Goal: Task Accomplishment & Management: Use online tool/utility

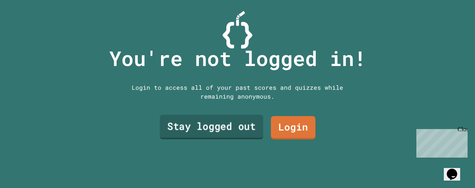
click at [222, 124] on link "Stay logged out" at bounding box center [212, 127] width 104 height 25
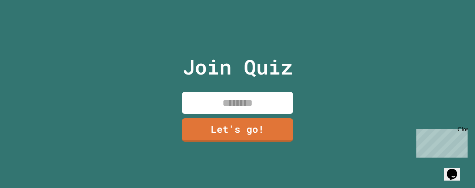
click at [235, 102] on input at bounding box center [237, 103] width 111 height 22
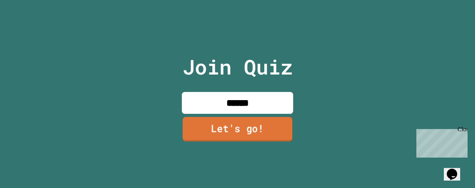
type input "******"
click at [241, 127] on link "Let's go!" at bounding box center [238, 129] width 110 height 25
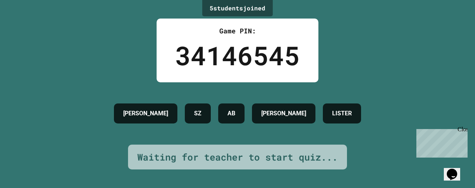
click at [465, 127] on div "Close" at bounding box center [462, 130] width 9 height 9
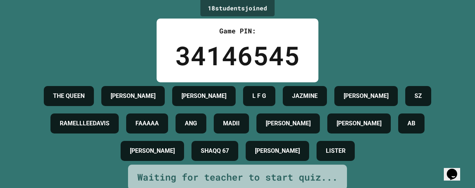
scroll to position [27, 0]
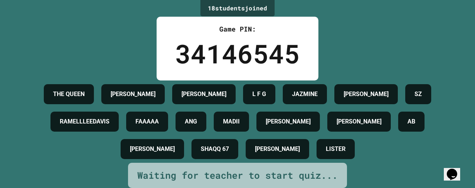
click at [227, 163] on div "Waiting for teacher to start quiz..." at bounding box center [237, 175] width 219 height 25
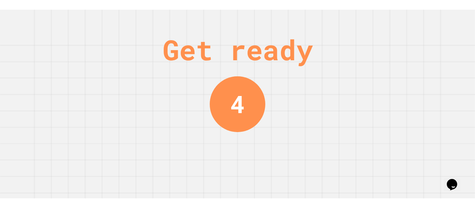
scroll to position [0, 0]
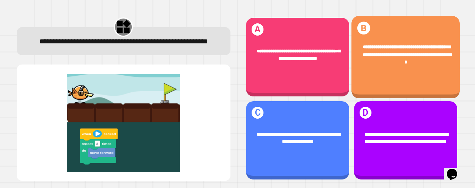
click at [386, 69] on div "**********" at bounding box center [406, 56] width 108 height 42
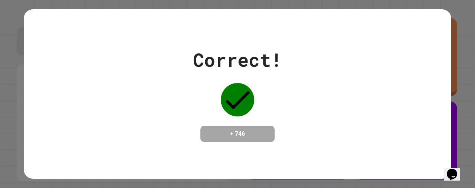
click at [311, 113] on div "Correct! + 746" at bounding box center [238, 94] width 428 height 96
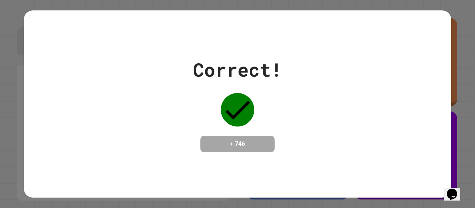
click at [317, 127] on div "Correct! + 746" at bounding box center [238, 104] width 428 height 96
click at [238, 107] on icon at bounding box center [237, 109] width 33 height 33
click at [456, 37] on div "Correct! + 746" at bounding box center [237, 104] width 475 height 208
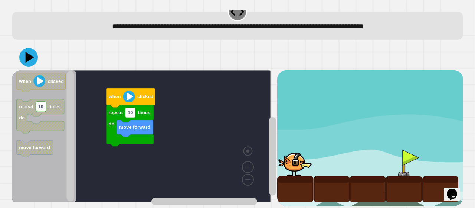
scroll to position [11, 0]
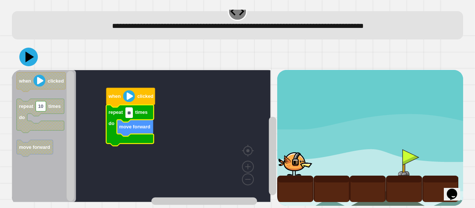
type input "*"
click at [32, 57] on icon at bounding box center [30, 56] width 10 height 13
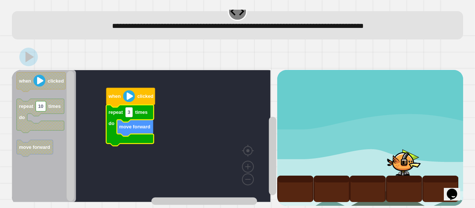
scroll to position [0, 0]
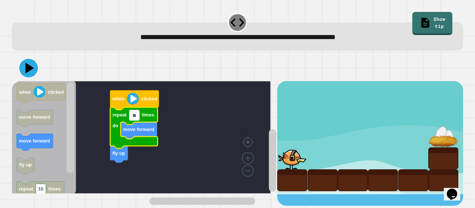
type input "*"
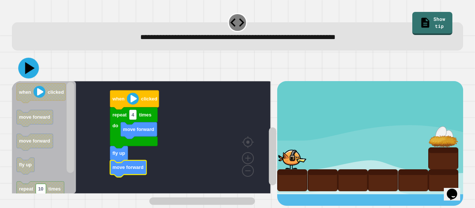
click at [27, 72] on icon at bounding box center [30, 68] width 10 height 12
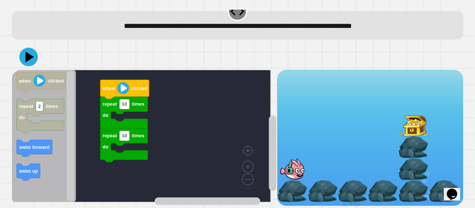
scroll to position [19, 0]
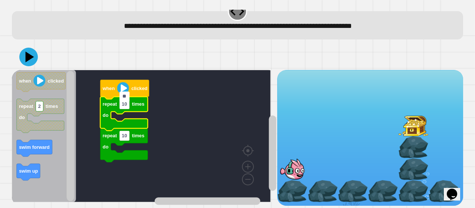
type input "*"
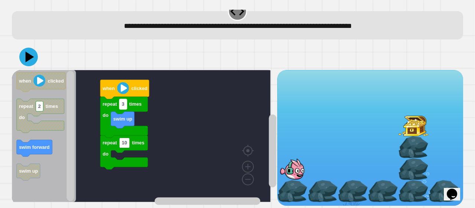
click at [124, 101] on text "3" at bounding box center [123, 104] width 3 height 6
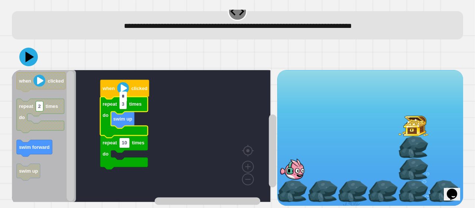
type input "*"
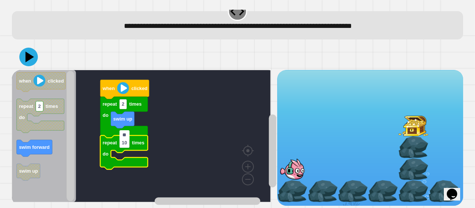
type input "*"
click at [124, 101] on text "2" at bounding box center [123, 104] width 3 height 6
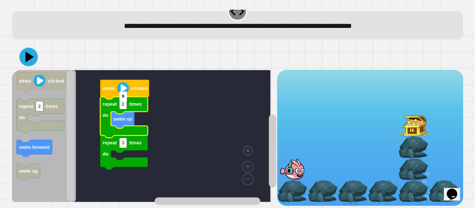
type input "*"
click at [125, 138] on rect "Blockly Workspace" at bounding box center [123, 143] width 7 height 10
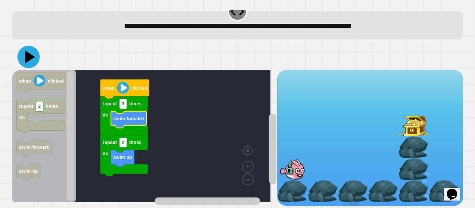
click at [30, 55] on icon at bounding box center [28, 57] width 22 height 22
click at [125, 99] on rect "Blockly Workspace" at bounding box center [123, 104] width 7 height 10
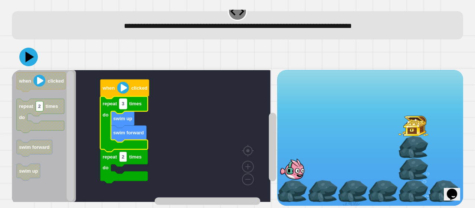
click at [125, 99] on rect "Blockly Workspace" at bounding box center [123, 104] width 7 height 10
type input "*"
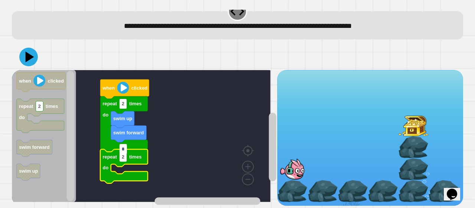
type input "*"
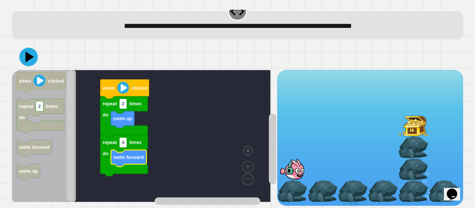
click at [19, 50] on div at bounding box center [237, 57] width 451 height 26
click at [29, 51] on icon at bounding box center [29, 57] width 9 height 12
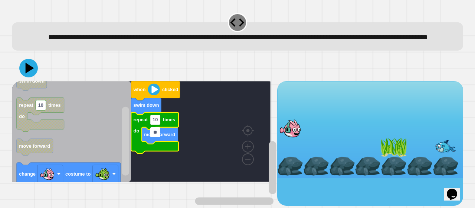
type input "*"
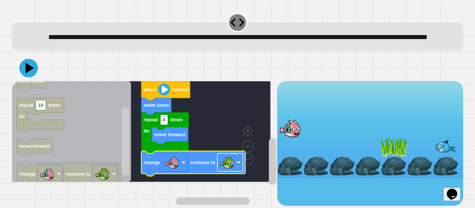
click at [232, 170] on image "Blockly Workspace" at bounding box center [227, 162] width 15 height 15
click at [31, 79] on icon at bounding box center [28, 68] width 22 height 22
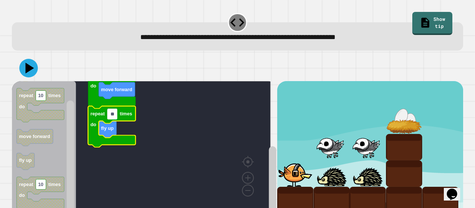
type input "*"
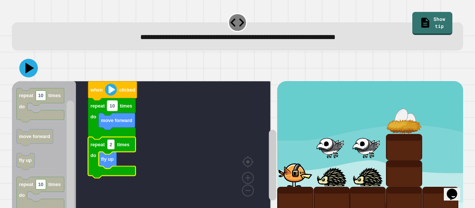
click at [115, 111] on rect "Blockly Workspace" at bounding box center [112, 106] width 10 height 10
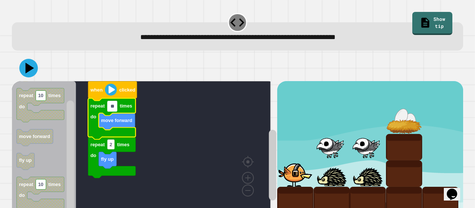
type input "*"
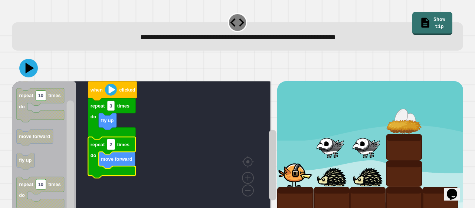
click at [111, 144] on text "2" at bounding box center [111, 144] width 3 height 6
type input "*"
click at [114, 108] on rect "Blockly Workspace" at bounding box center [110, 106] width 7 height 10
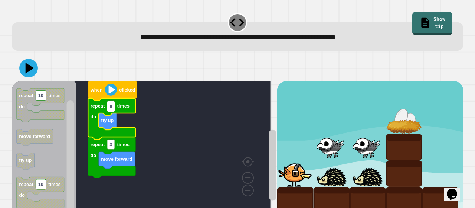
type input "*"
click at [35, 72] on icon at bounding box center [28, 68] width 22 height 22
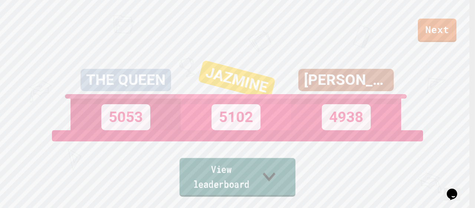
click at [236, 188] on link "View leaderboard" at bounding box center [238, 177] width 116 height 39
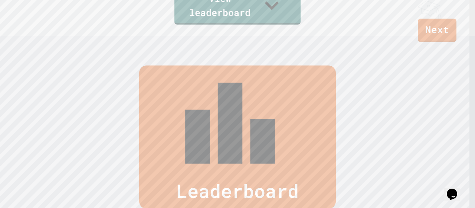
scroll to position [163, 0]
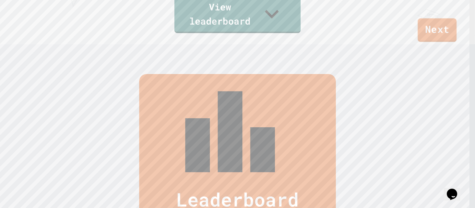
click at [431, 28] on link "Next" at bounding box center [437, 30] width 39 height 24
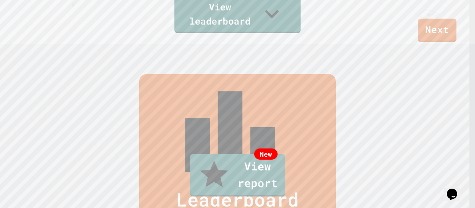
scroll to position [11, 0]
